Goal: Information Seeking & Learning: Learn about a topic

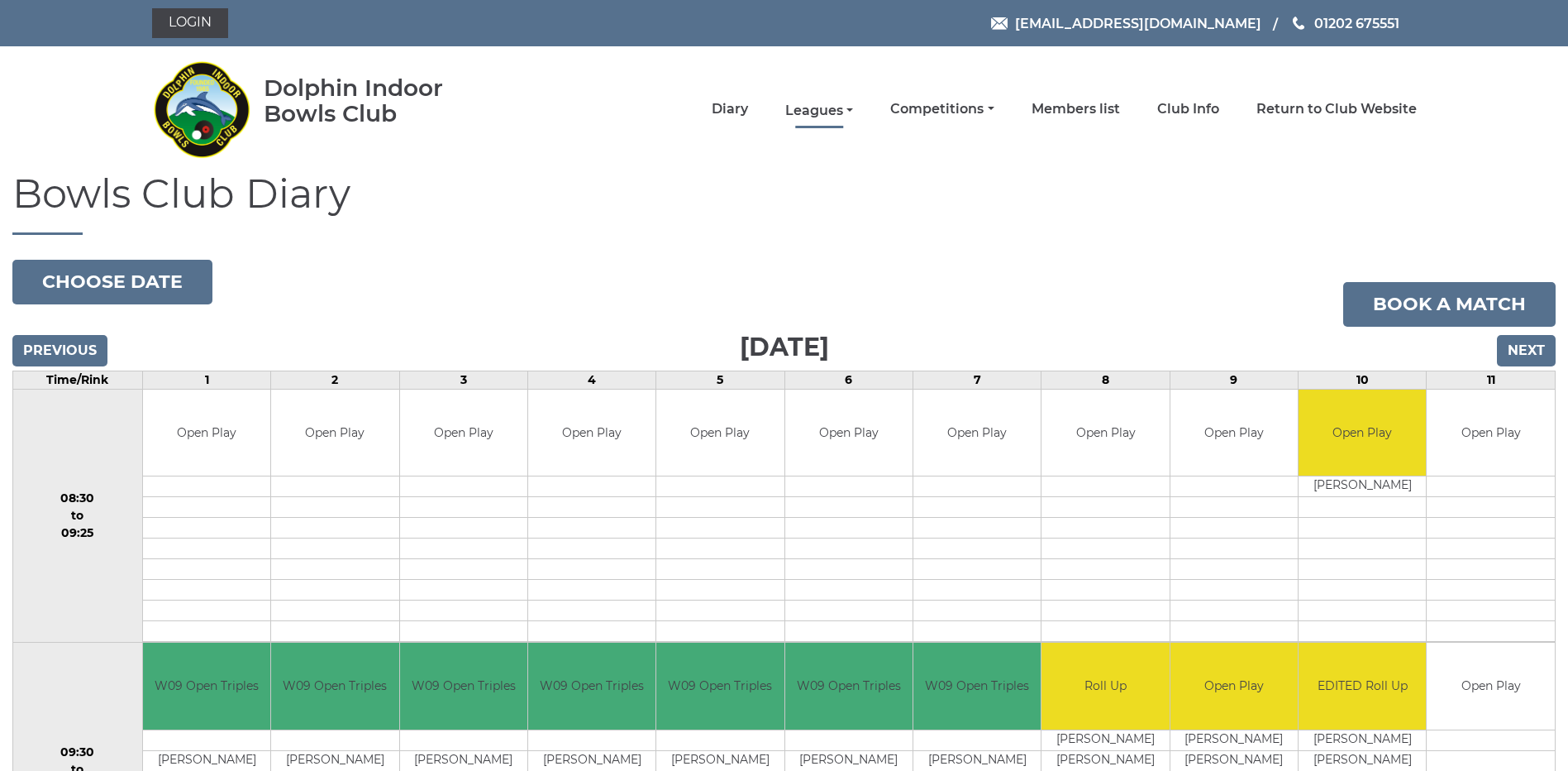
click at [838, 113] on link "Leagues" at bounding box center [819, 110] width 68 height 19
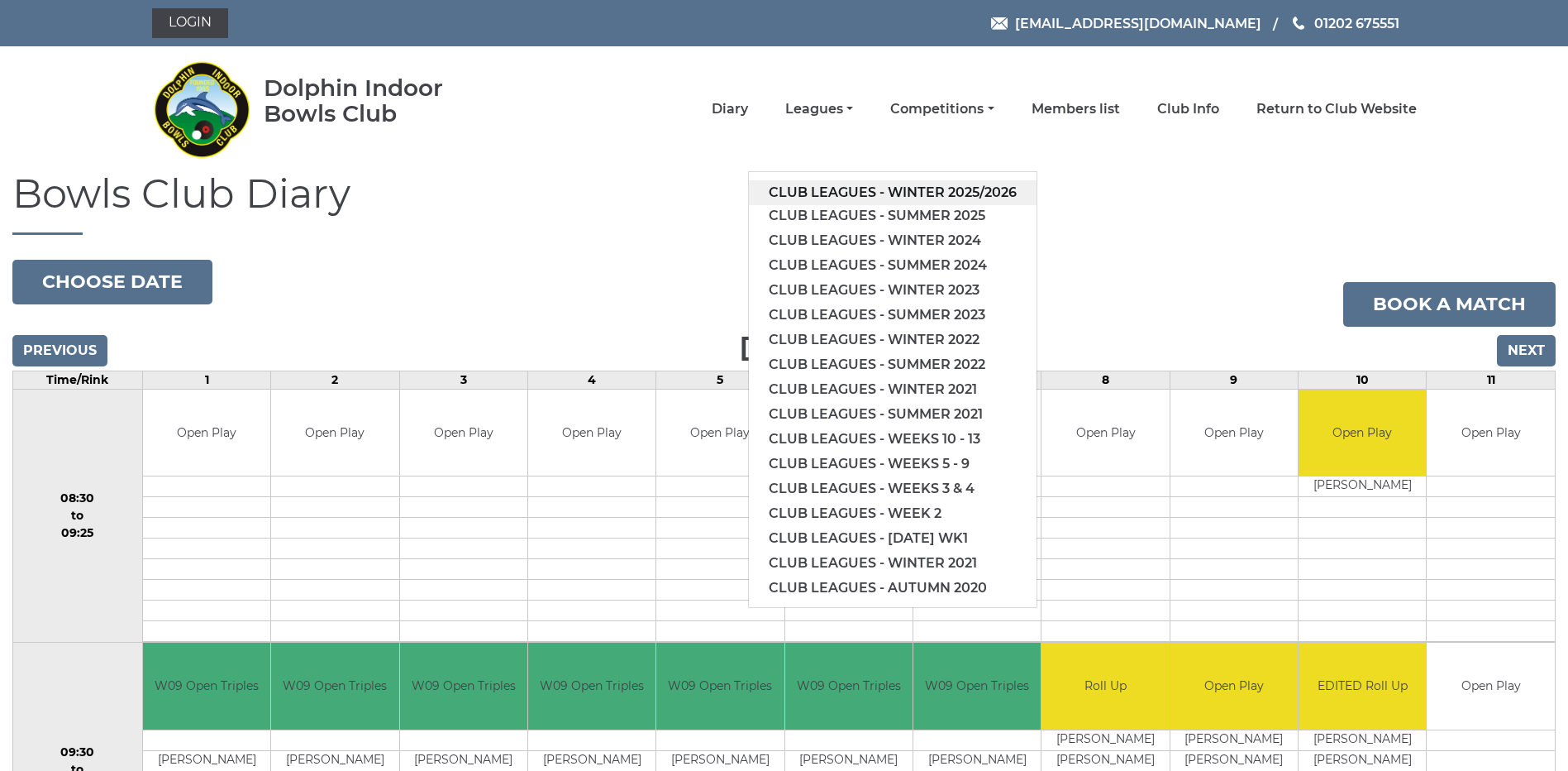
click at [836, 186] on link "Club leagues - Winter 2025/2026" at bounding box center [893, 192] width 288 height 25
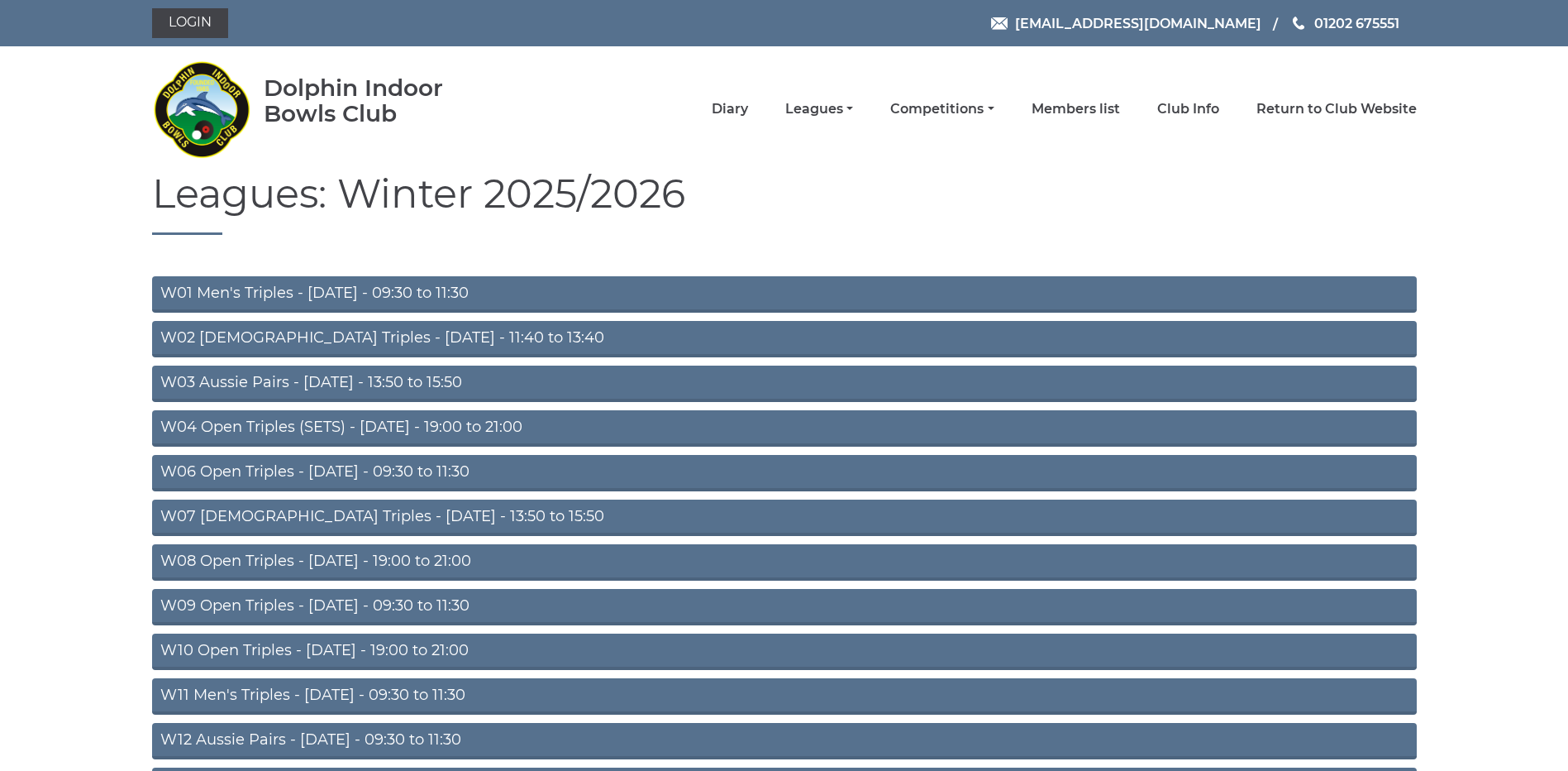
click at [333, 433] on link "W04 Open Triples (SETS) - [DATE] - 19:00 to 21:00" at bounding box center [784, 428] width 1265 height 36
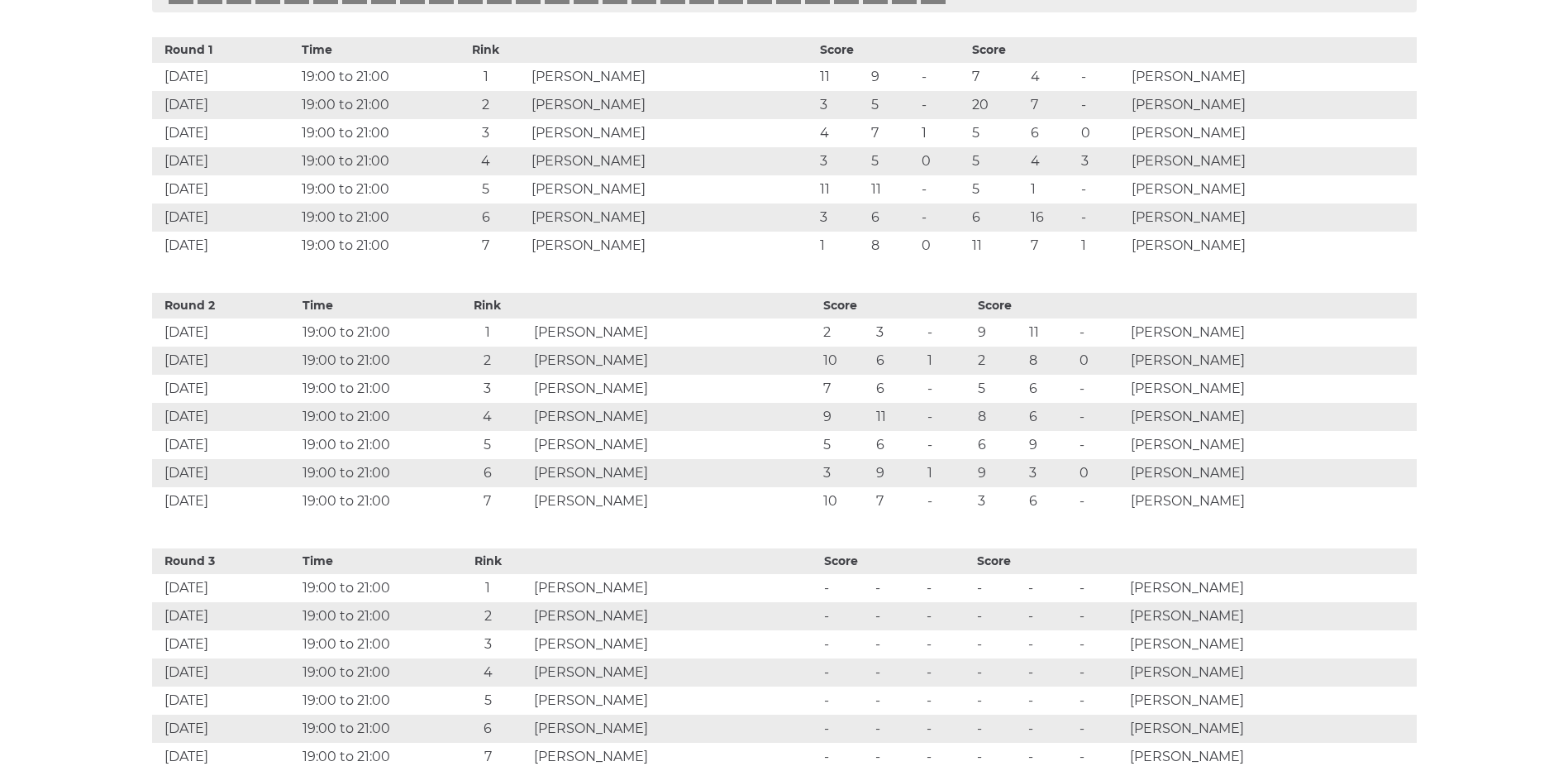
scroll to position [930, 0]
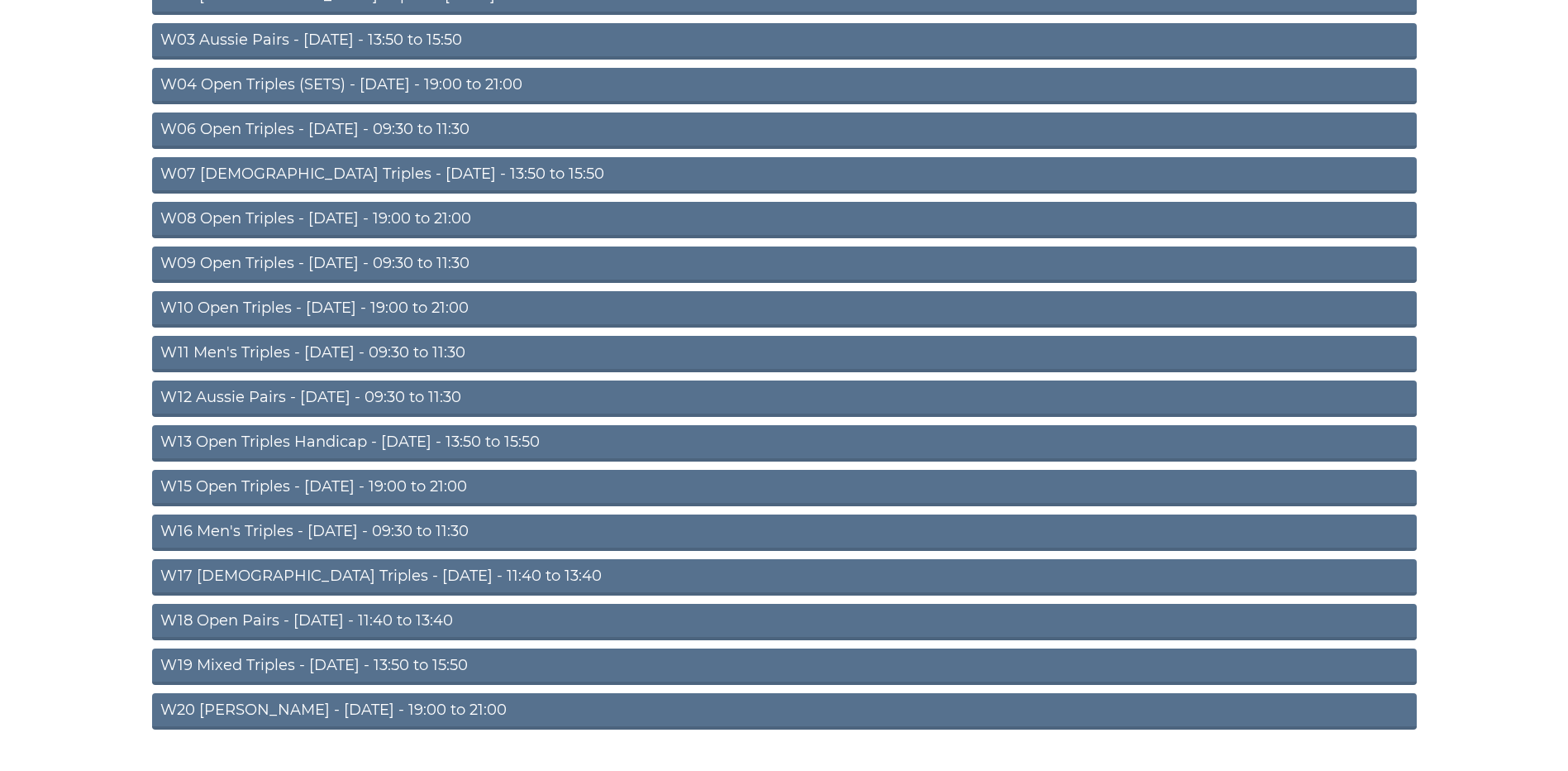
scroll to position [384, 0]
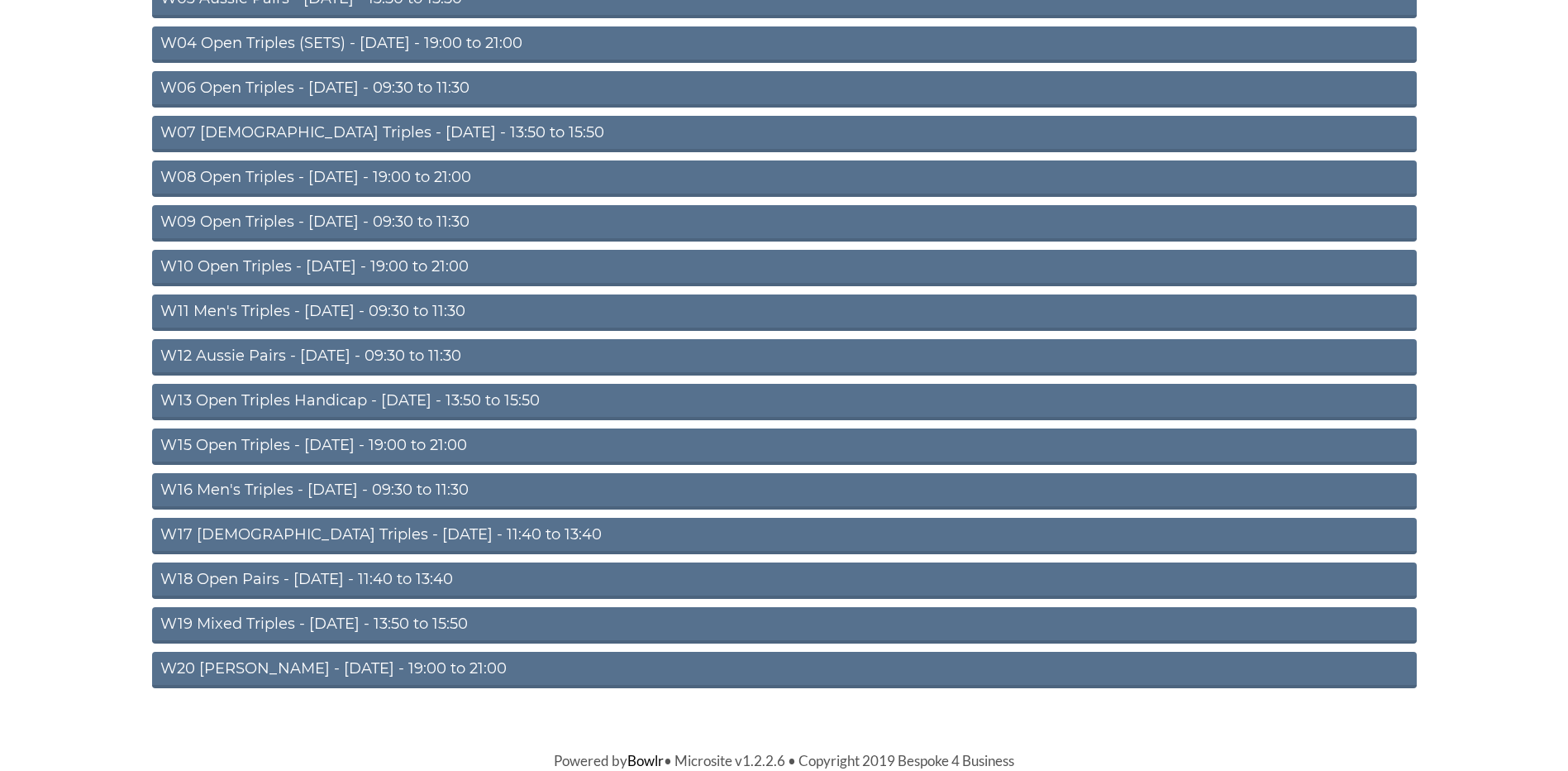
click at [286, 310] on link "W11 Men's Triples - [DATE] - 09:30 to 11:30" at bounding box center [784, 312] width 1265 height 36
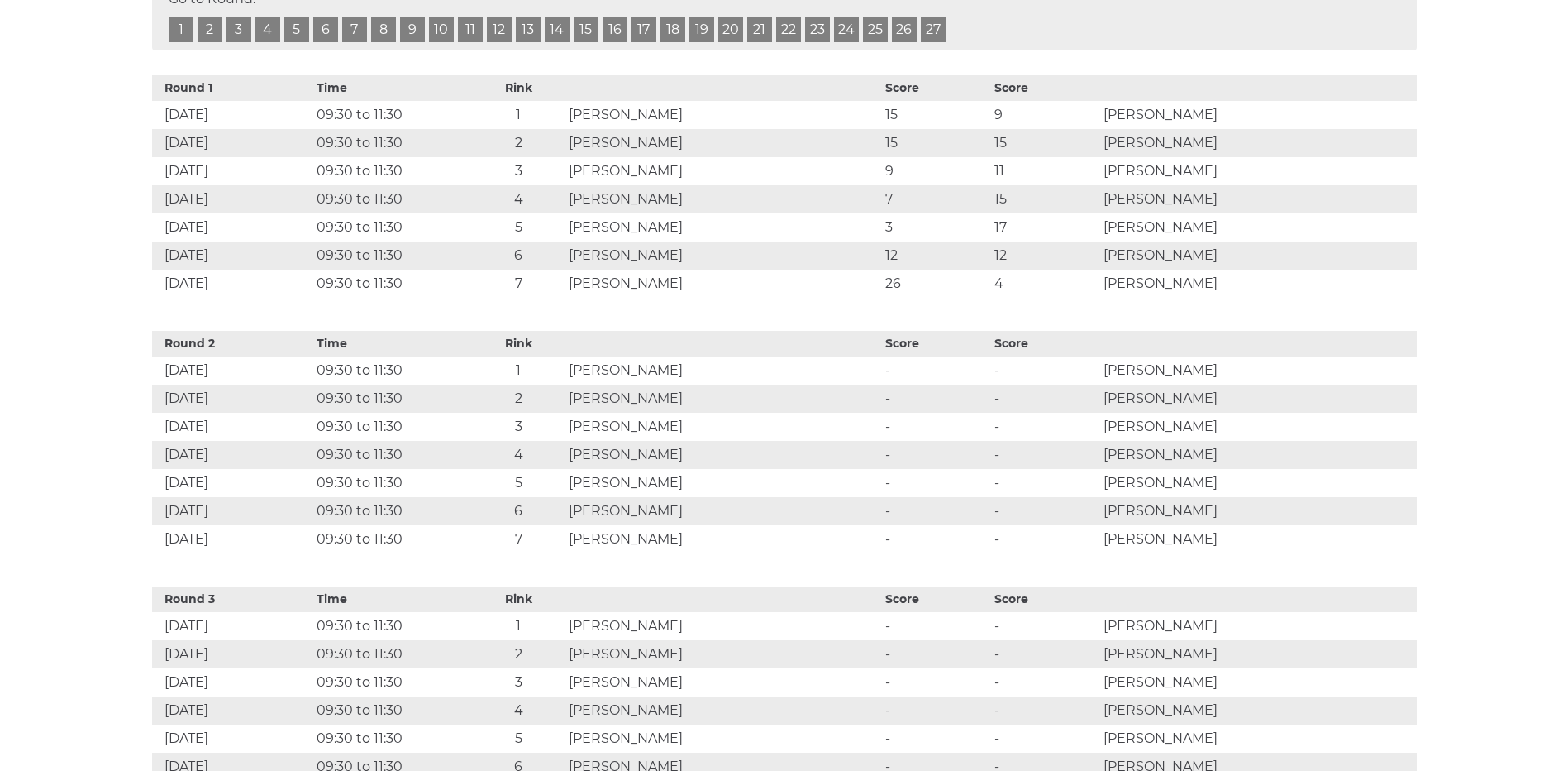
scroll to position [1219, 0]
